Goal: Task Accomplishment & Management: Manage account settings

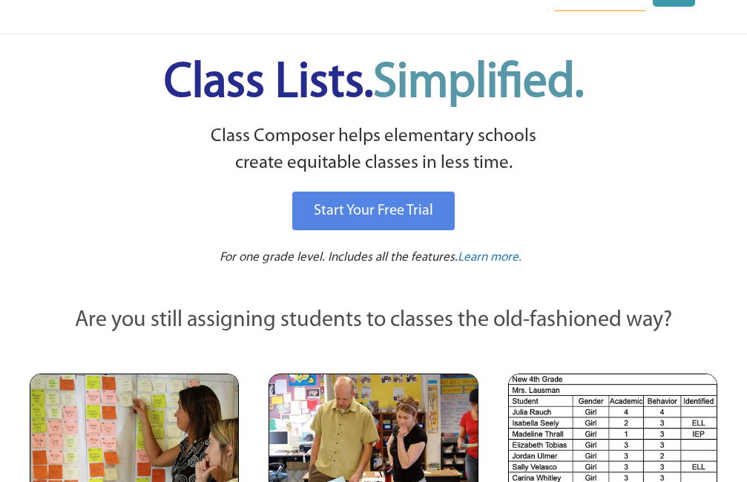
scroll to position [80, 0]
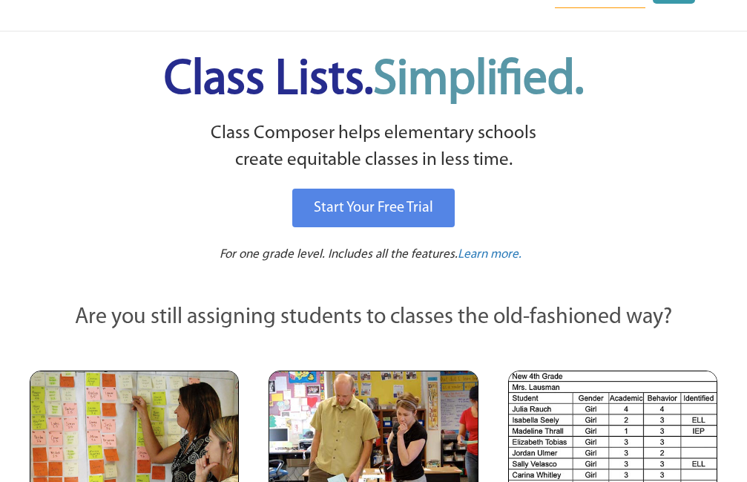
click at [70, 456] on img at bounding box center [134, 446] width 209 height 152
click at [70, 424] on img at bounding box center [134, 446] width 209 height 152
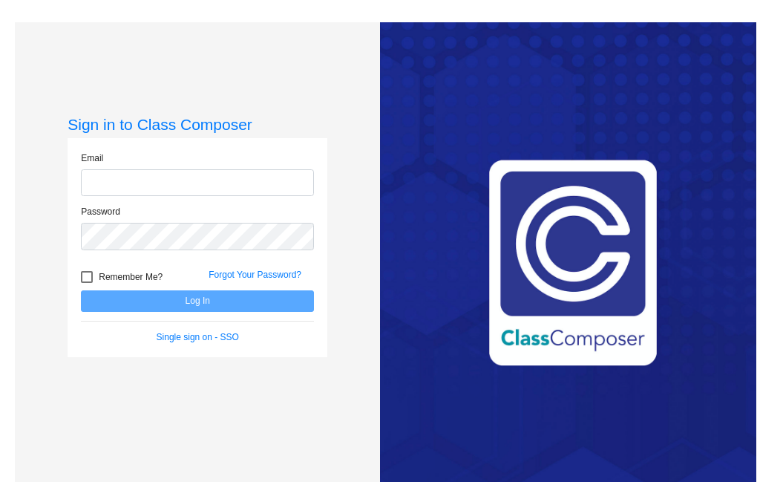
type input "allison.jackson@k12.wv.us"
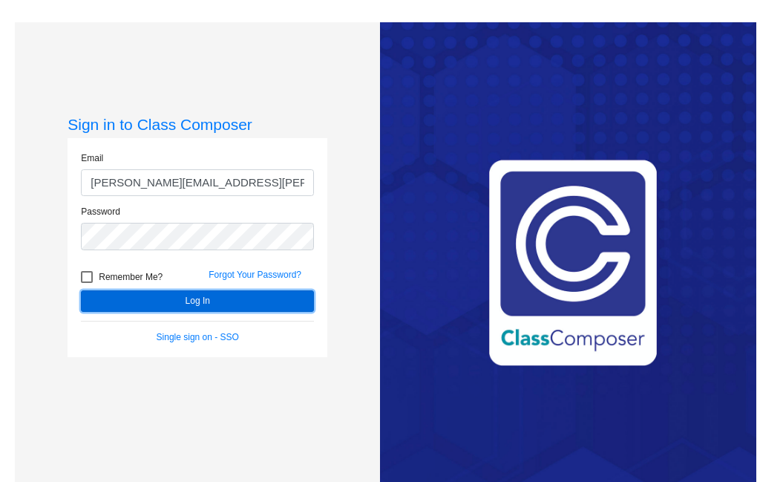
drag, startPoint x: 215, startPoint y: 280, endPoint x: 250, endPoint y: 306, distance: 43.5
click at [250, 306] on button "Log In" at bounding box center [197, 301] width 233 height 22
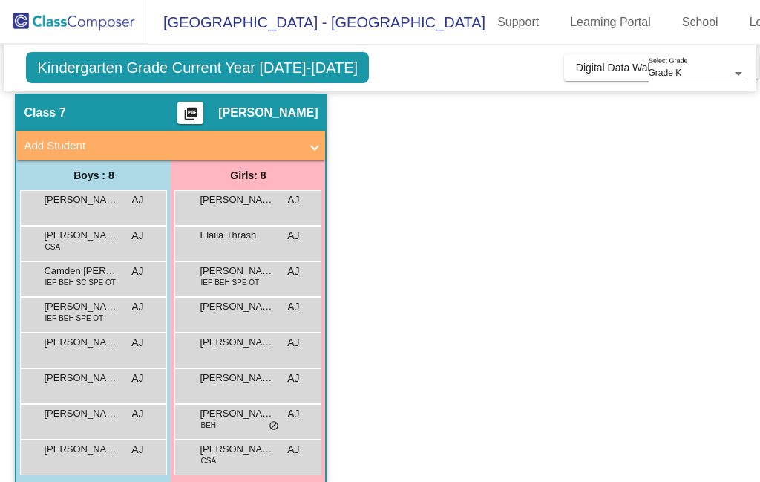
scroll to position [91, 0]
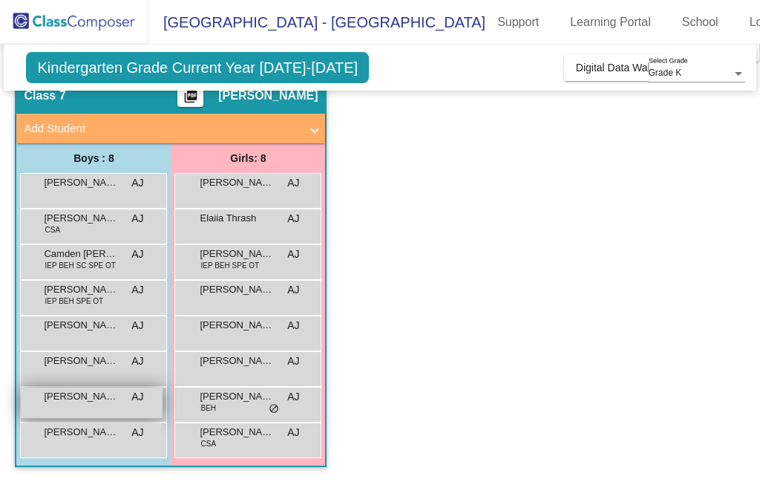
click at [114, 394] on span "Samir Figueiredo" at bounding box center [81, 396] width 74 height 15
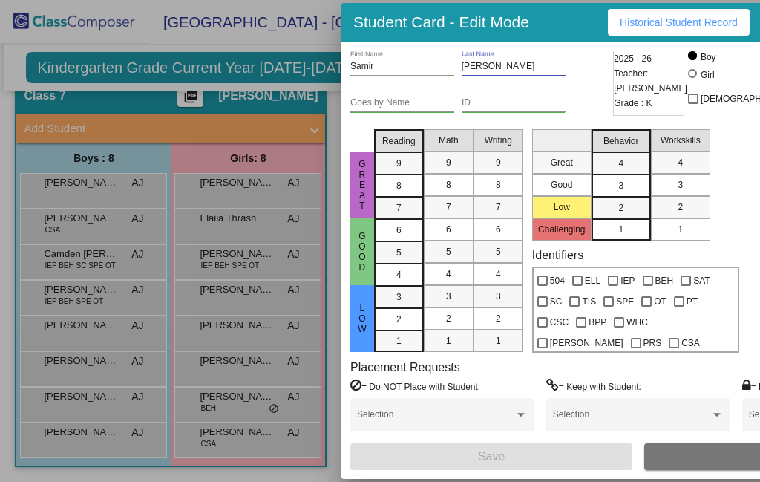
drag, startPoint x: 497, startPoint y: 63, endPoint x: 445, endPoint y: 73, distance: 52.8
click at [445, 73] on div "Samir First Name Figueiredo Last Name" at bounding box center [479, 68] width 259 height 36
drag, startPoint x: 456, startPoint y: 59, endPoint x: 482, endPoint y: 46, distance: 28.5
click at [482, 46] on div "Samir First Name Figueiredo Last Name Goes by Name ID 2025 - 26 Teacher: Alliso…" at bounding box center [638, 260] width 594 height 437
drag, startPoint x: 497, startPoint y: 68, endPoint x: 447, endPoint y: 62, distance: 50.8
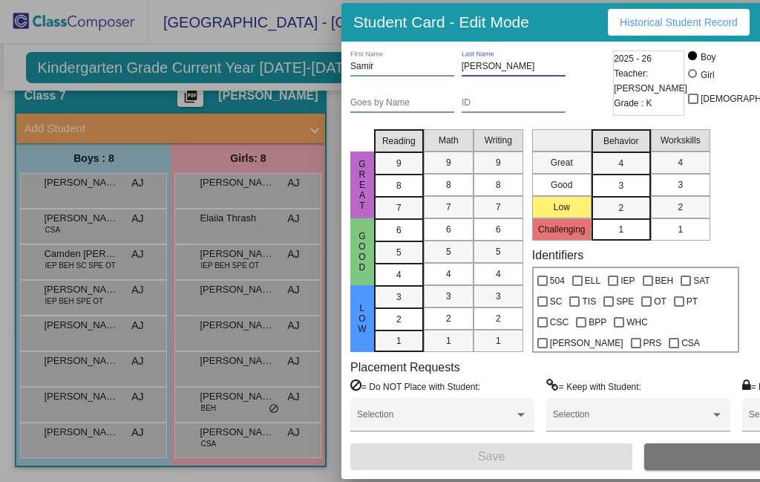
drag, startPoint x: 447, startPoint y: 62, endPoint x: 505, endPoint y: 50, distance: 59.7
click at [505, 50] on div "Figueiredo Last Name" at bounding box center [514, 62] width 104 height 25
drag, startPoint x: 494, startPoint y: 65, endPoint x: 447, endPoint y: 72, distance: 48.1
click at [447, 72] on div "Samir First Name Figueiredo Last Name" at bounding box center [479, 68] width 259 height 36
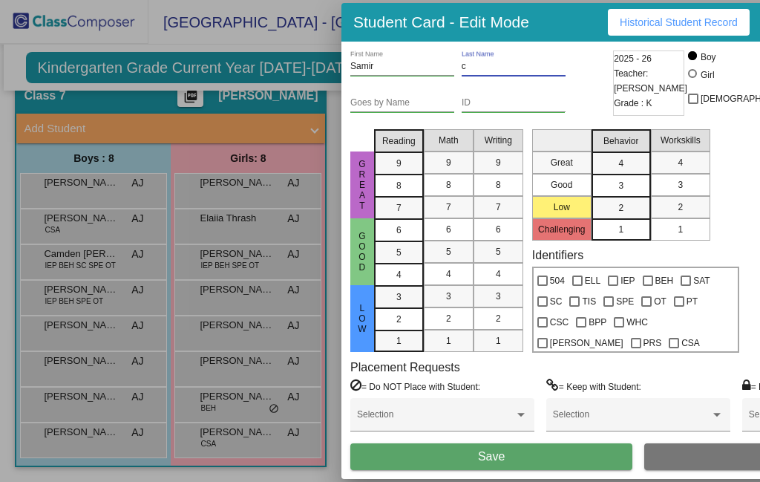
type input "c"
click at [234, 30] on div at bounding box center [380, 241] width 760 height 482
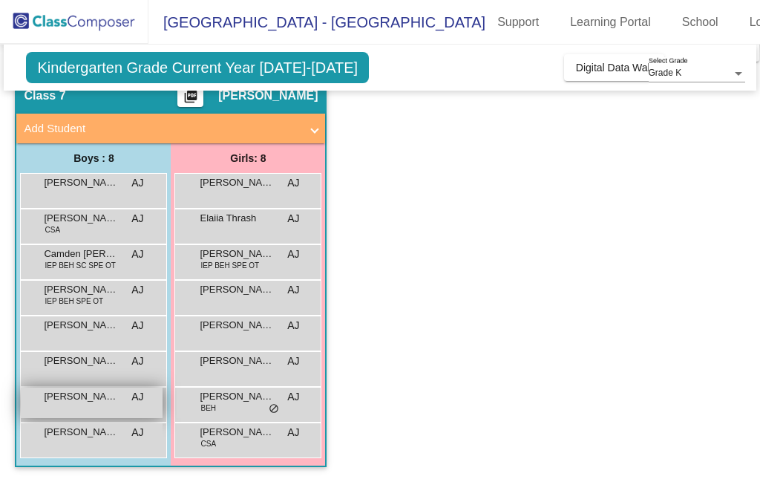
click at [90, 397] on span "Samir Figueiredo" at bounding box center [81, 396] width 74 height 15
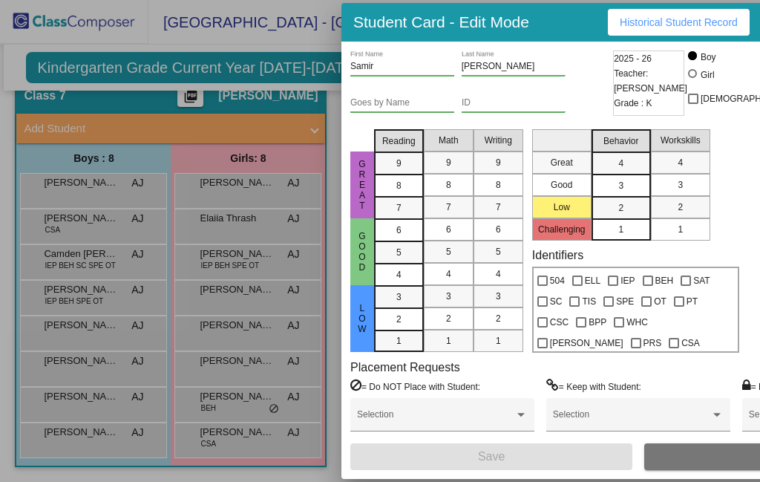
click at [332, 175] on div at bounding box center [380, 241] width 760 height 482
